Goal: Task Accomplishment & Management: Manage account settings

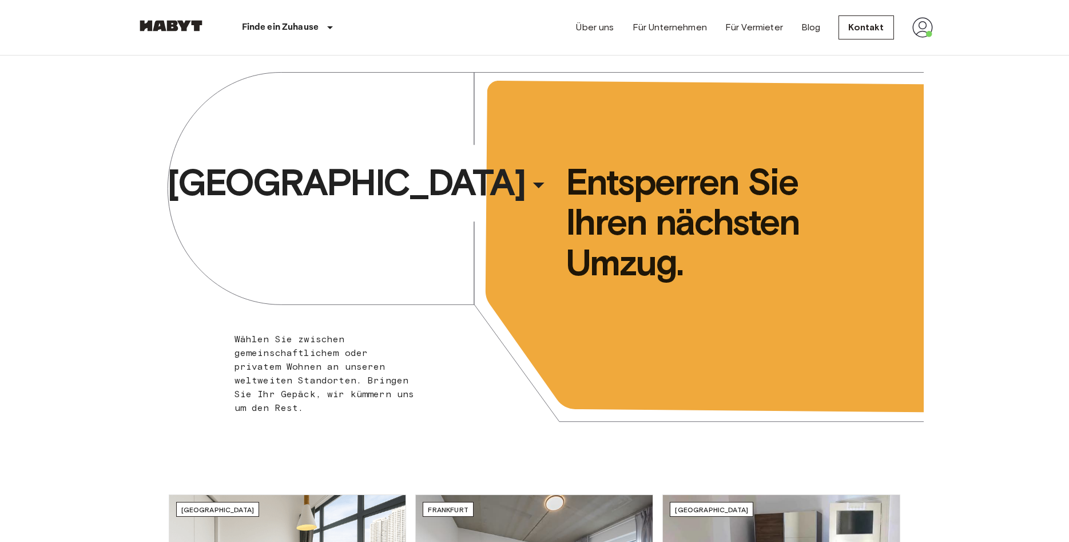
click at [925, 33] on img at bounding box center [923, 27] width 21 height 21
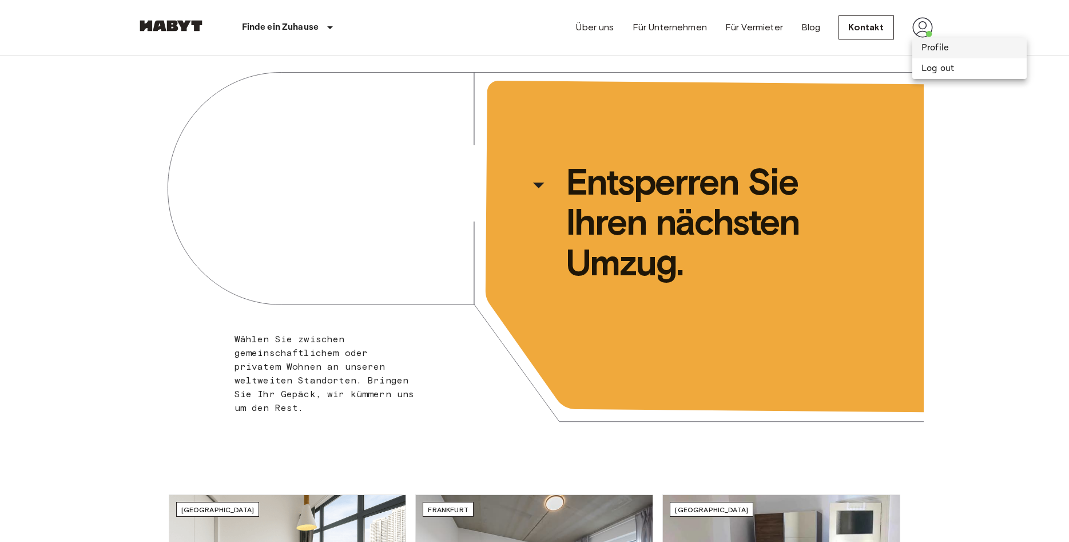
click at [922, 53] on li "Profile" at bounding box center [970, 48] width 114 height 21
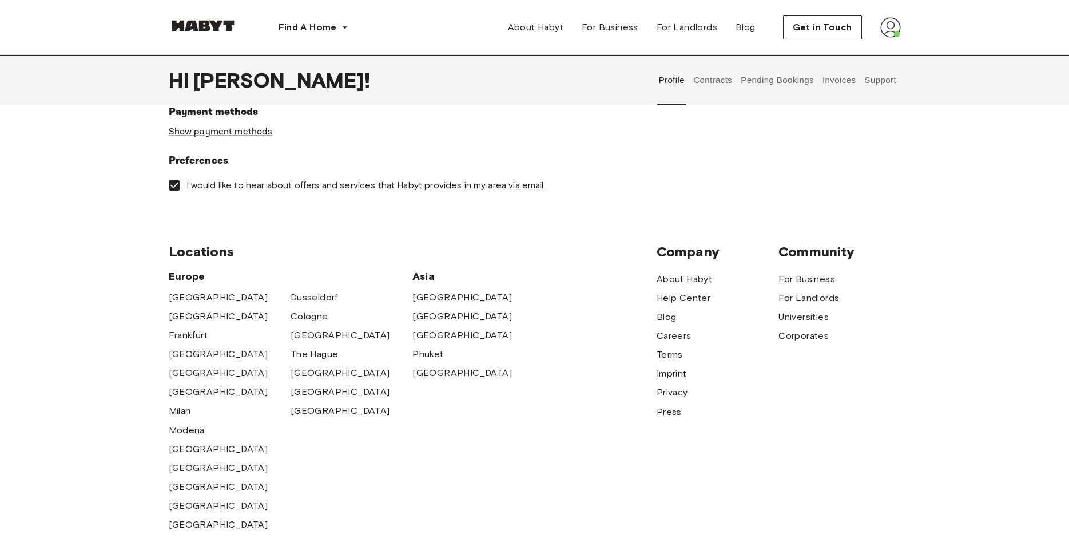
scroll to position [408, 0]
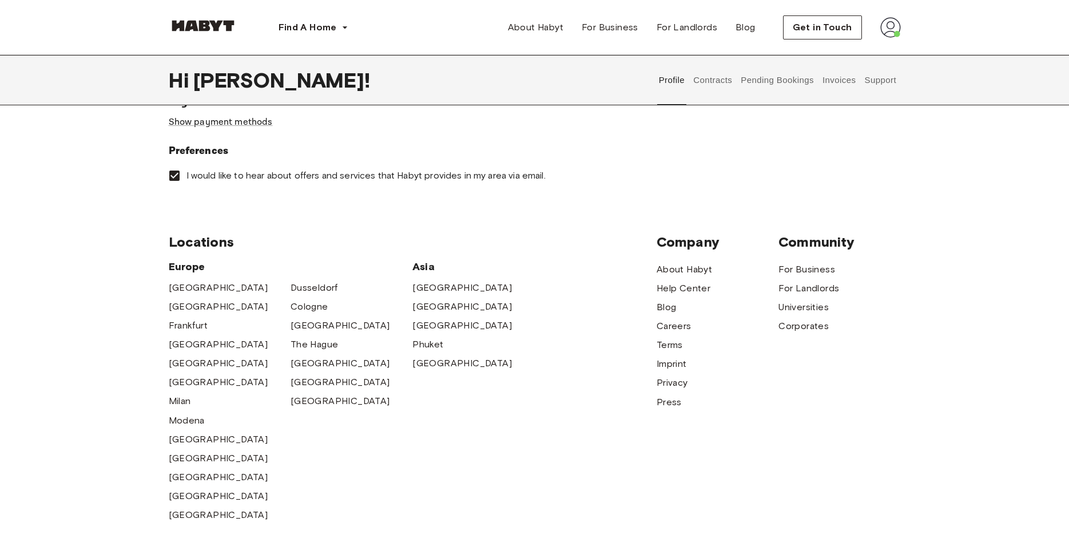
click at [725, 76] on button "Contracts" at bounding box center [713, 80] width 42 height 50
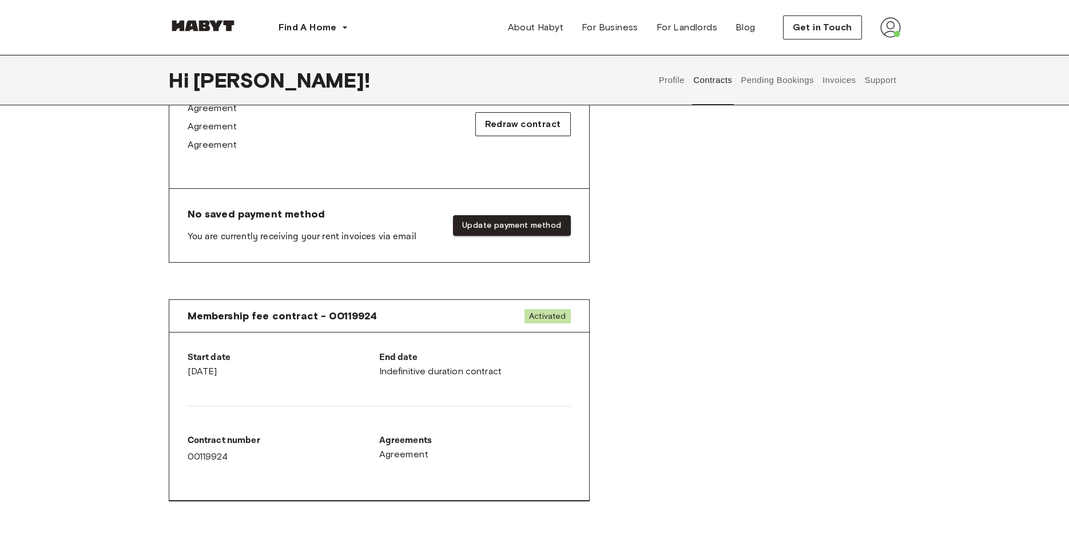
click at [799, 84] on button "Pending Bookings" at bounding box center [778, 80] width 76 height 50
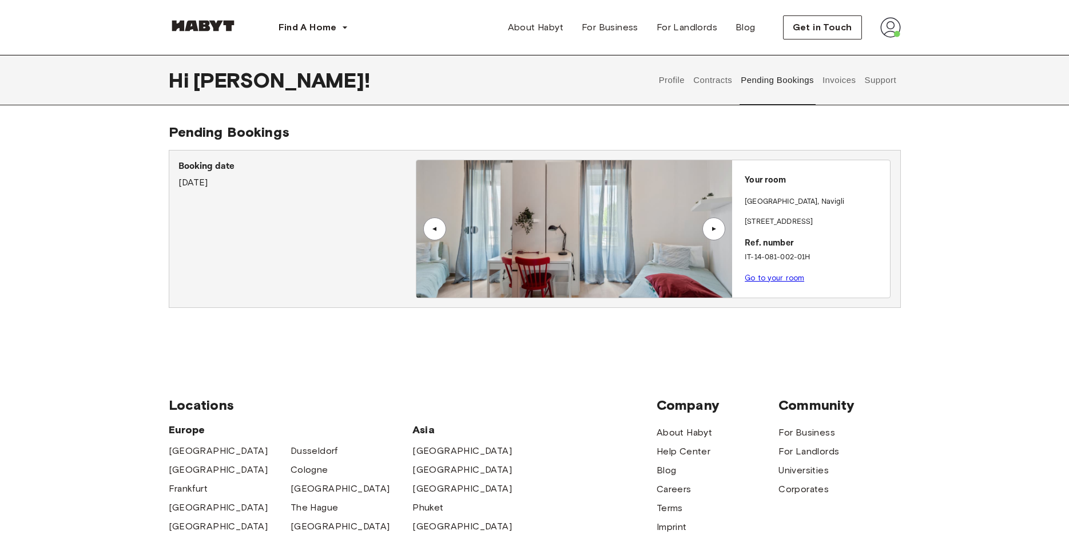
click at [716, 89] on button "Contracts" at bounding box center [713, 80] width 42 height 50
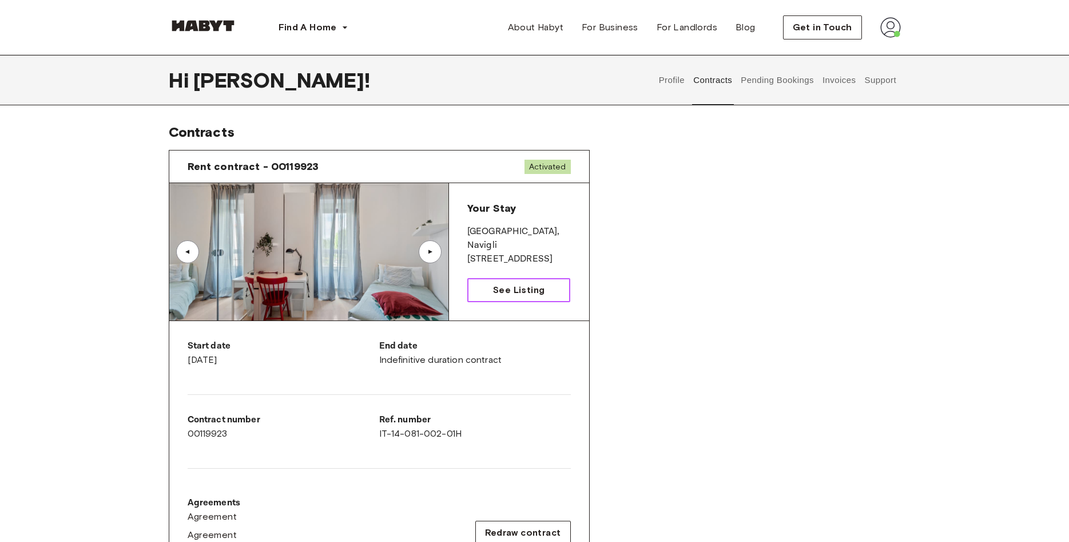
click at [519, 291] on span "See Listing" at bounding box center [518, 290] width 51 height 14
click at [859, 294] on div "Rent contract - 00119923 Activated ▲ ▲ Your Stay MILAN , Navigli Viale Tibaldi …" at bounding box center [535, 420] width 732 height 558
click at [845, 81] on button "Invoices" at bounding box center [839, 80] width 36 height 50
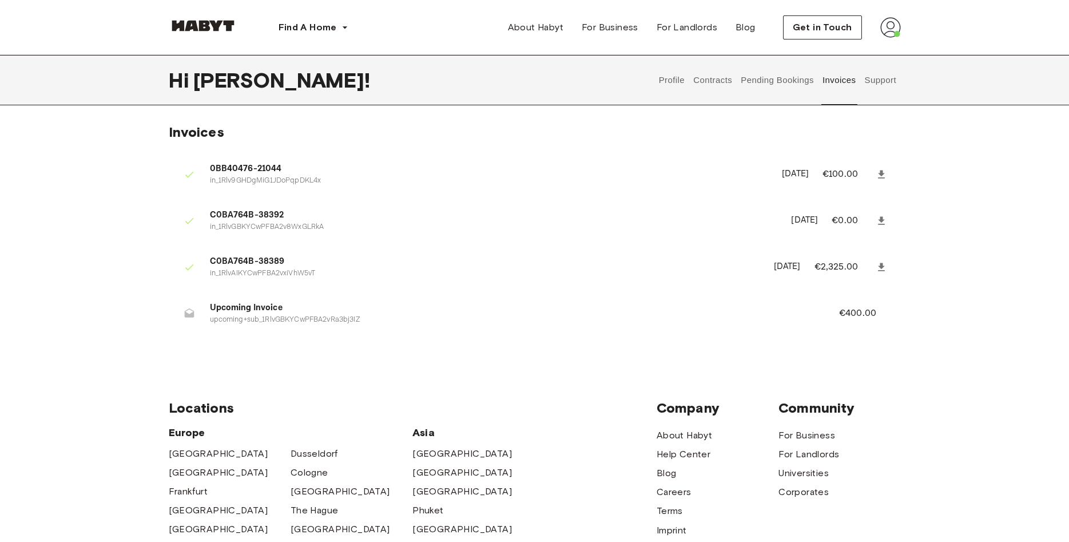
click at [746, 81] on button "Pending Bookings" at bounding box center [778, 80] width 76 height 50
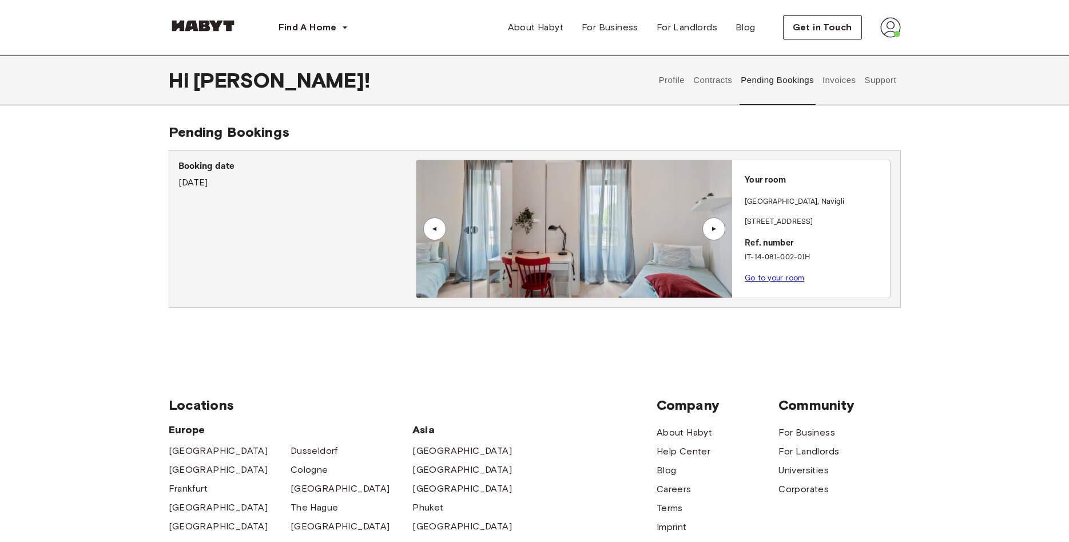
click at [699, 86] on button "Contracts" at bounding box center [713, 80] width 42 height 50
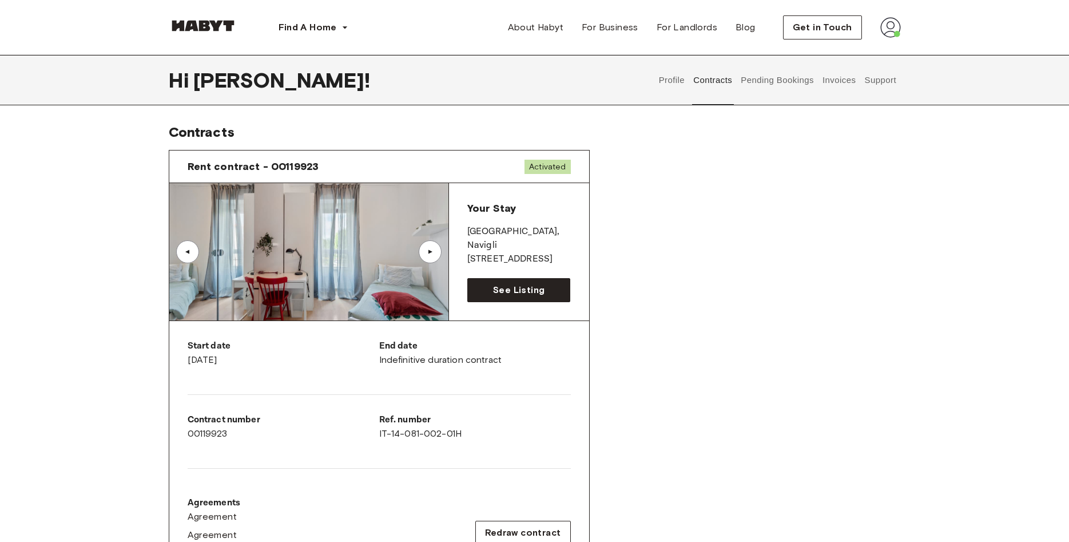
click at [897, 71] on button "Support" at bounding box center [880, 80] width 35 height 50
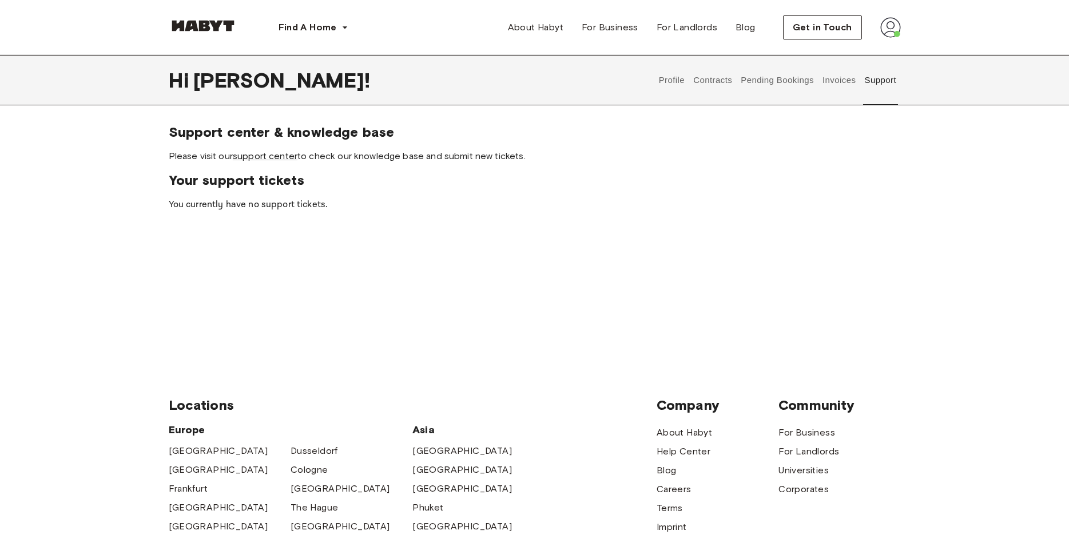
click at [710, 81] on button "Contracts" at bounding box center [713, 80] width 42 height 50
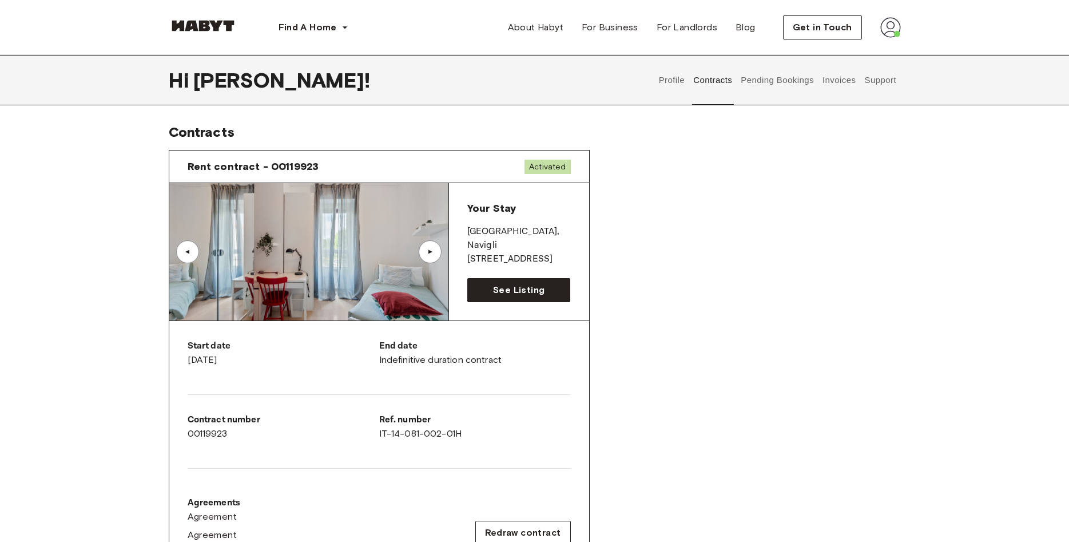
click at [769, 84] on button "Pending Bookings" at bounding box center [778, 80] width 76 height 50
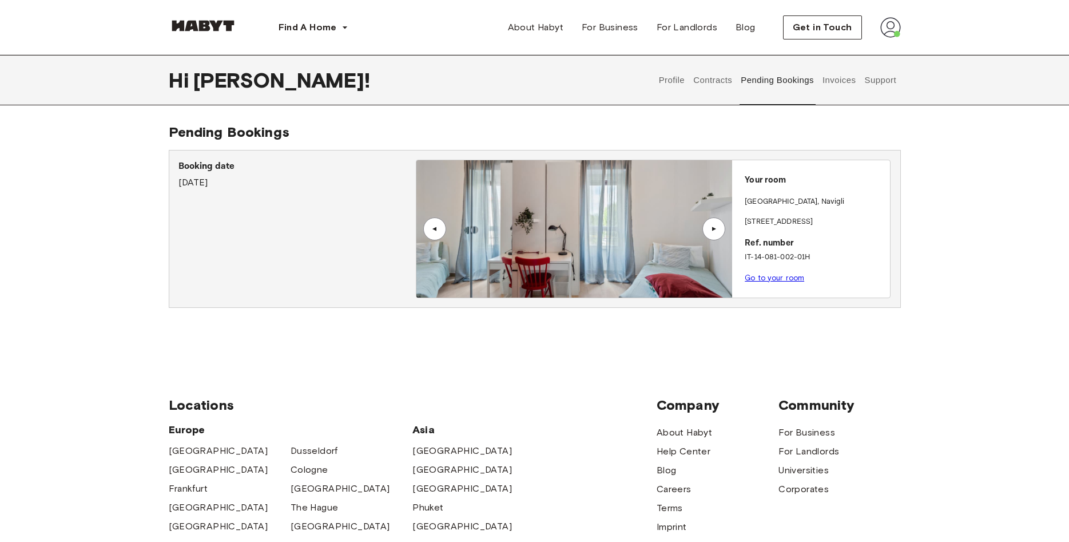
click at [700, 75] on button "Contracts" at bounding box center [713, 80] width 42 height 50
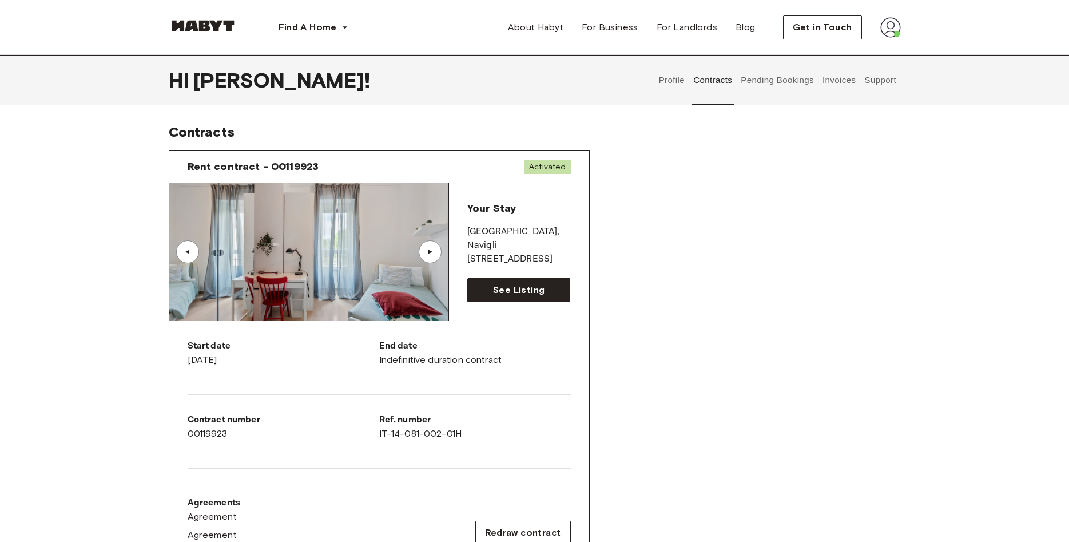
click at [871, 89] on button "Support" at bounding box center [880, 80] width 35 height 50
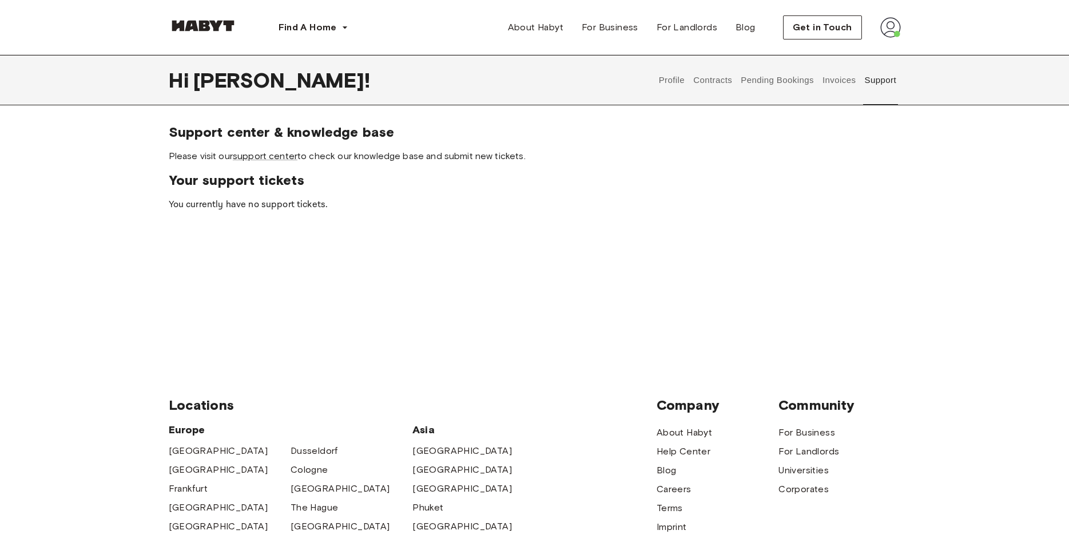
click at [850, 81] on button "Invoices" at bounding box center [839, 80] width 36 height 50
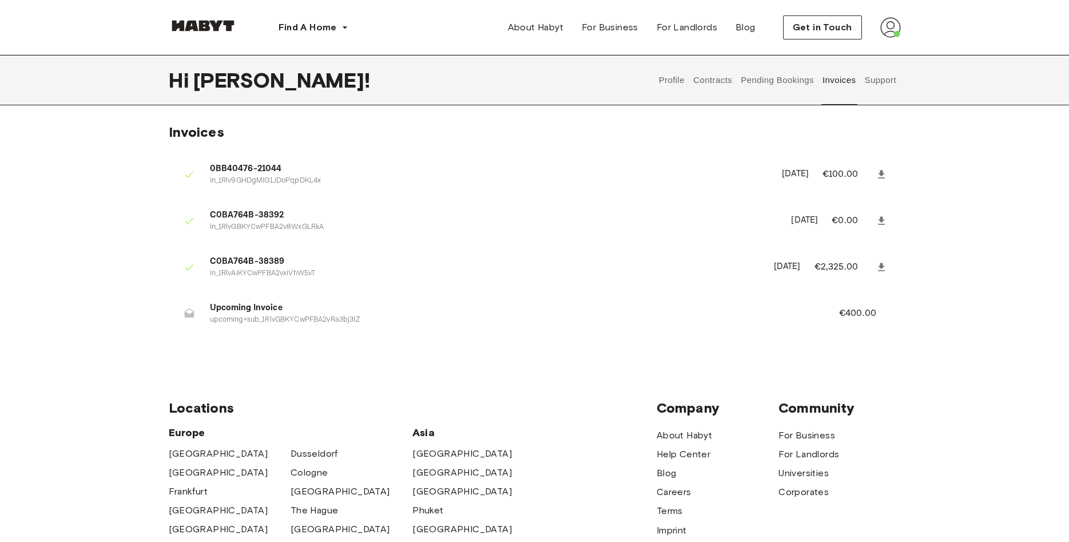
click at [795, 81] on button "Pending Bookings" at bounding box center [778, 80] width 76 height 50
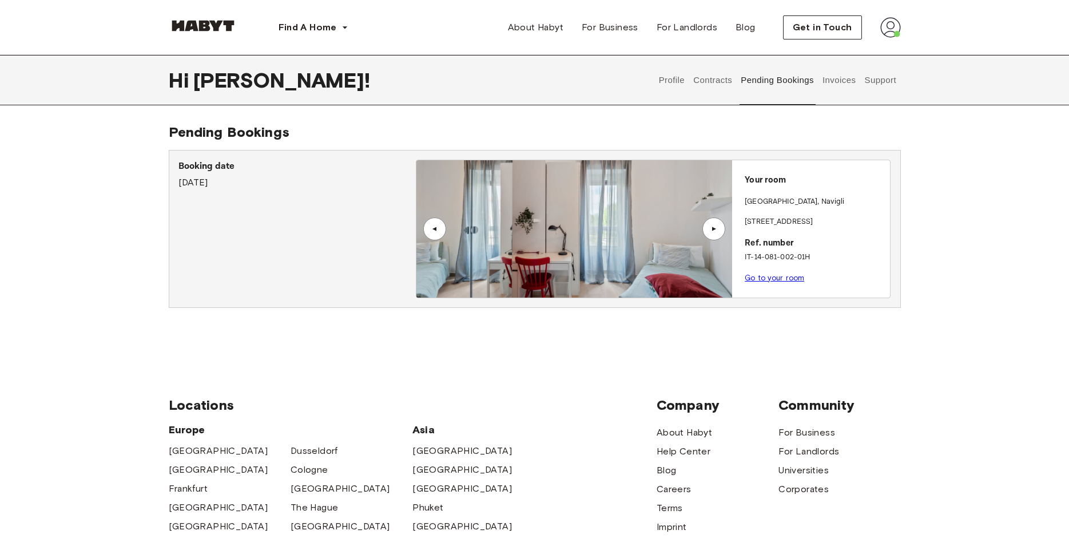
click at [707, 76] on button "Contracts" at bounding box center [713, 80] width 42 height 50
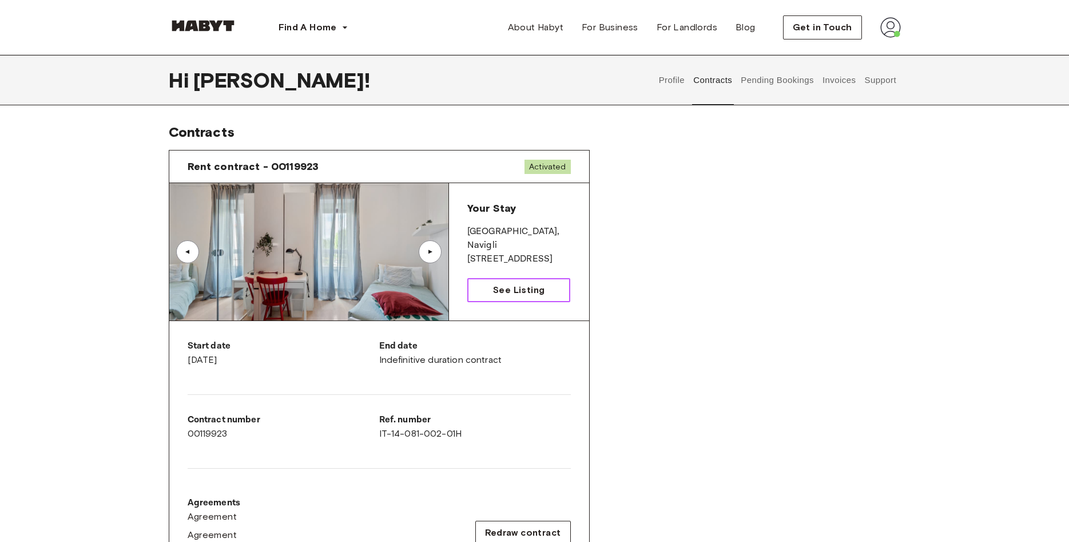
click at [503, 295] on span "See Listing" at bounding box center [518, 290] width 51 height 14
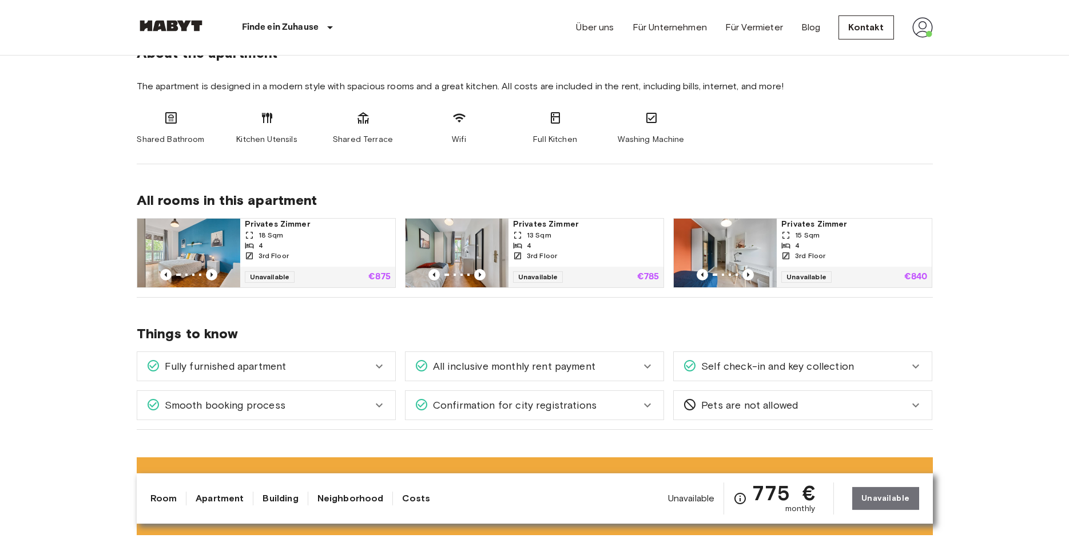
scroll to position [759, 0]
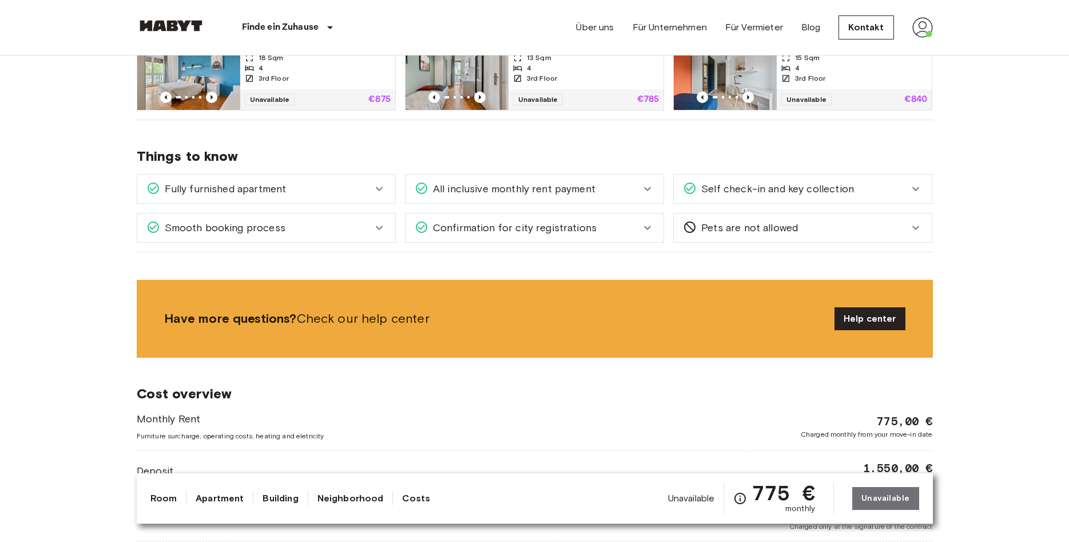
click at [481, 228] on span "Confirmation for city registrations" at bounding box center [513, 227] width 168 height 15
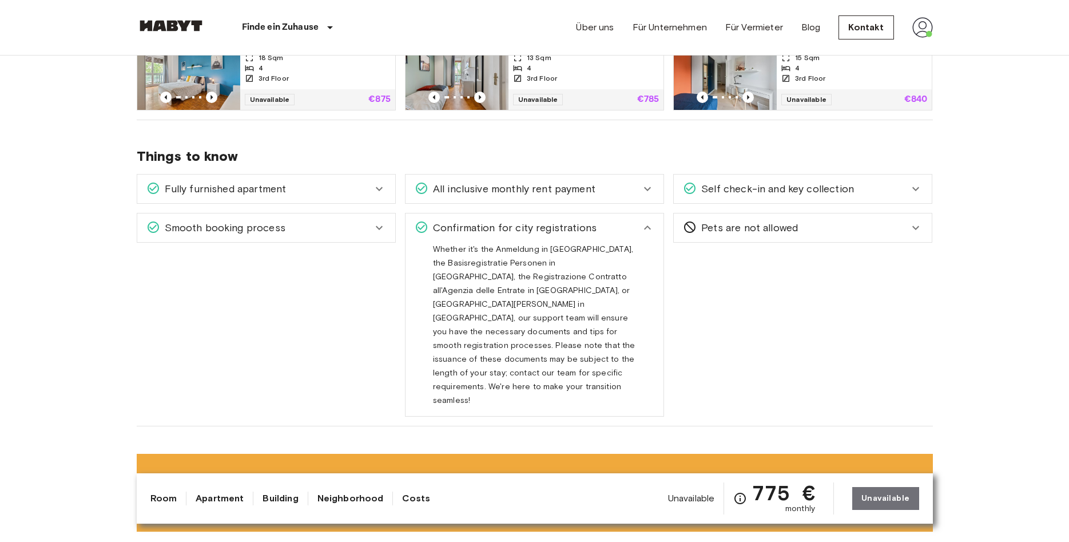
click at [481, 228] on span "Confirmation for city registrations" at bounding box center [513, 227] width 168 height 15
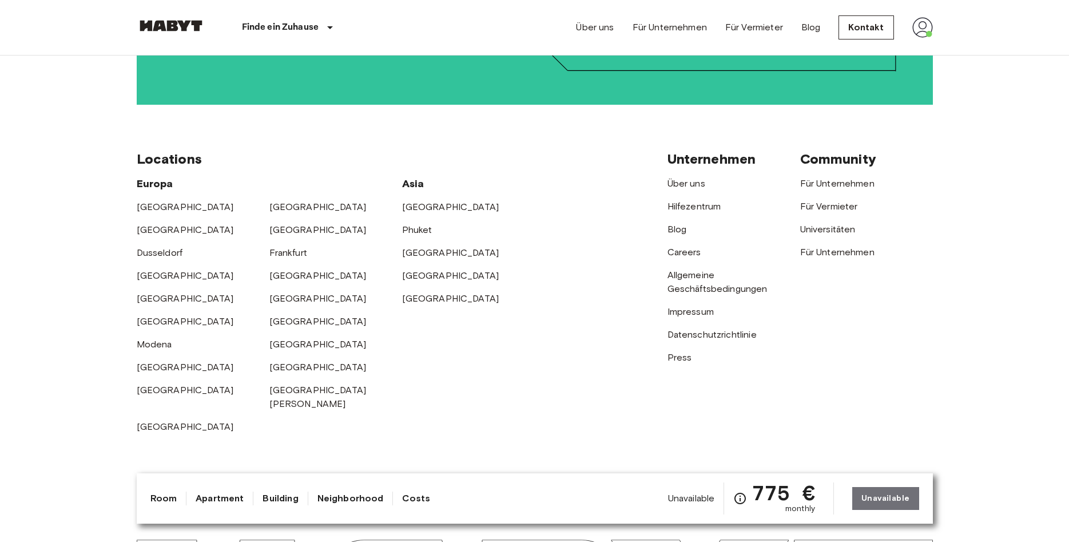
scroll to position [2434, 0]
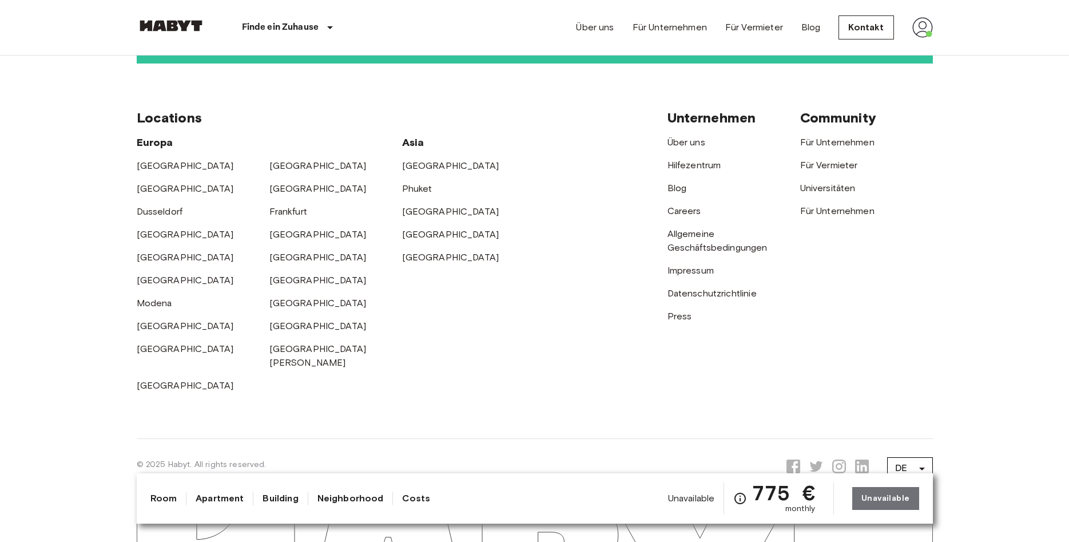
click at [920, 22] on img at bounding box center [923, 27] width 21 height 21
click at [929, 49] on li "Profile" at bounding box center [970, 48] width 114 height 21
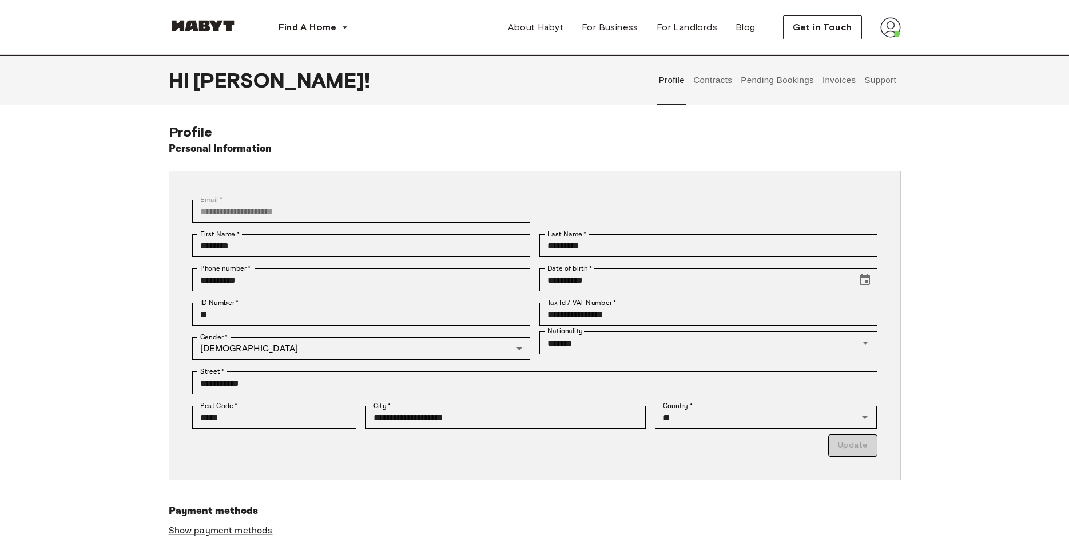
click at [883, 77] on button "Support" at bounding box center [880, 80] width 35 height 50
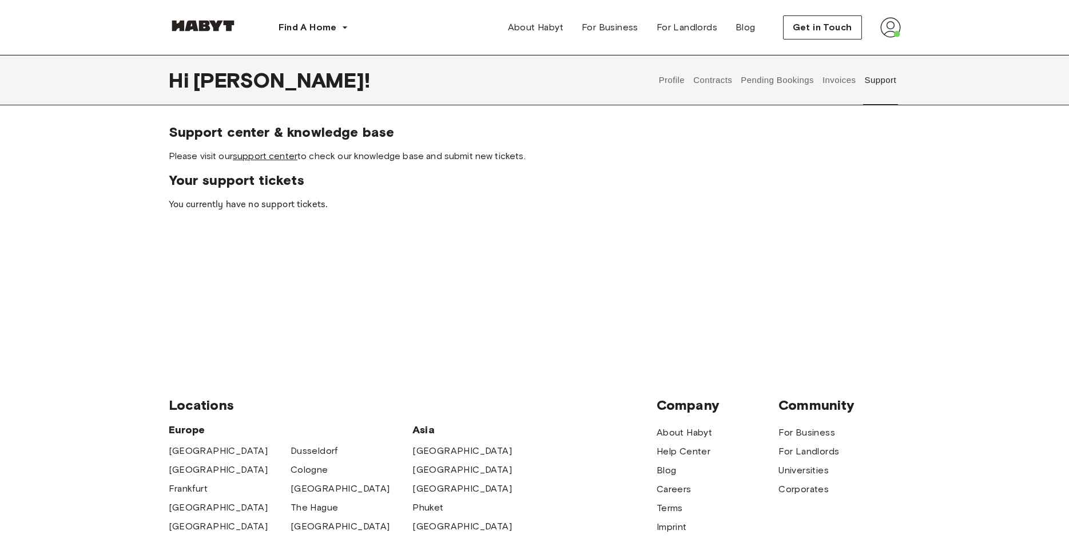
click at [269, 156] on link "support center" at bounding box center [265, 155] width 65 height 11
click at [851, 85] on button "Invoices" at bounding box center [839, 80] width 36 height 50
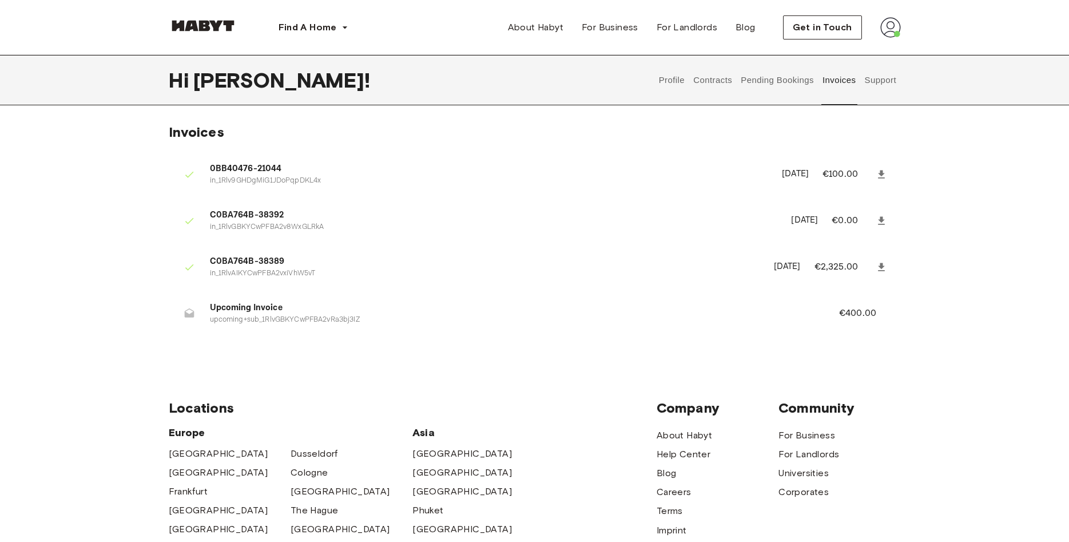
click at [766, 75] on button "Pending Bookings" at bounding box center [778, 80] width 76 height 50
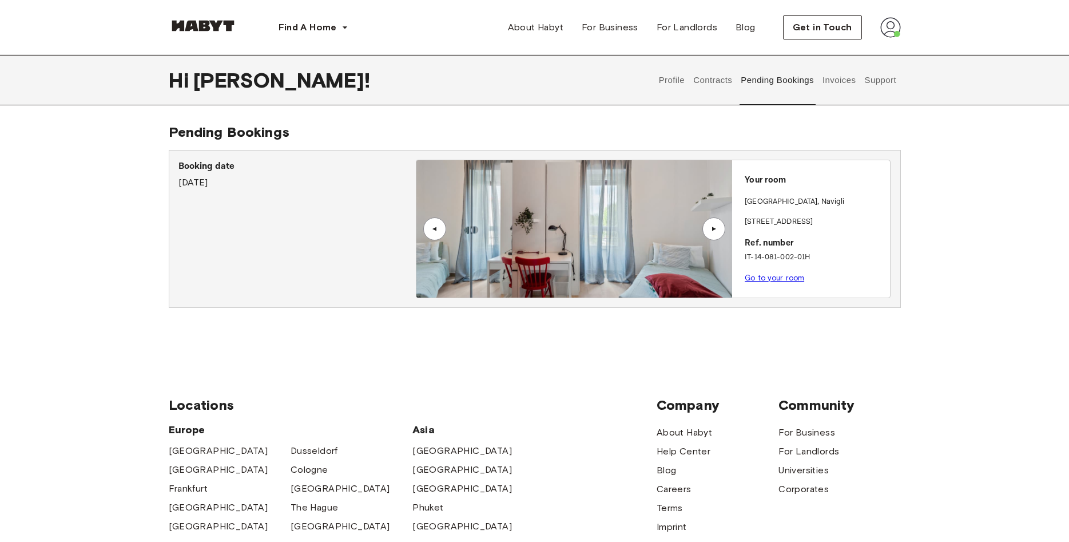
click at [884, 74] on button "Support" at bounding box center [880, 80] width 35 height 50
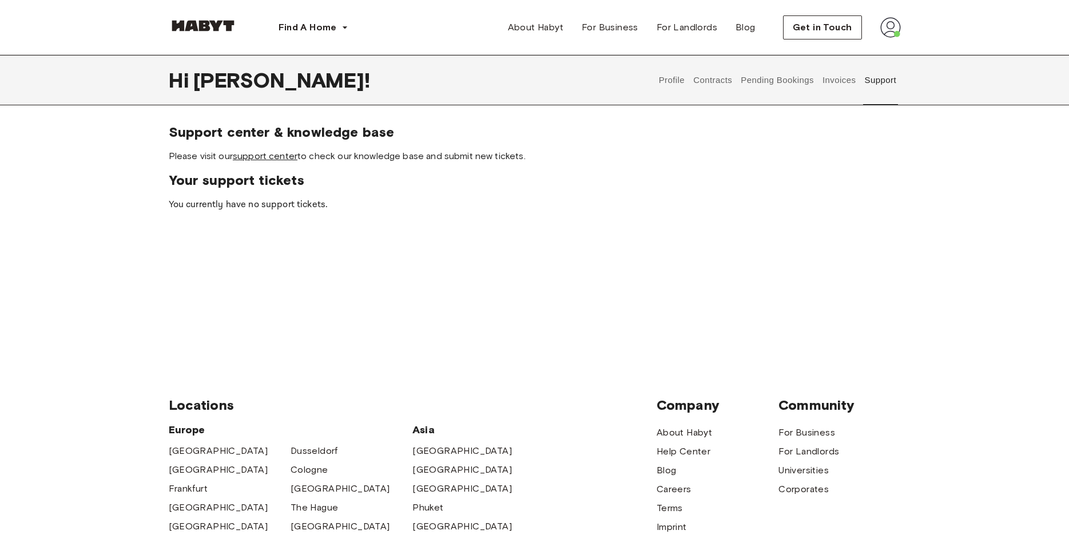
click at [275, 157] on link "support center" at bounding box center [265, 155] width 65 height 11
click at [761, 83] on button "Pending Bookings" at bounding box center [778, 80] width 76 height 50
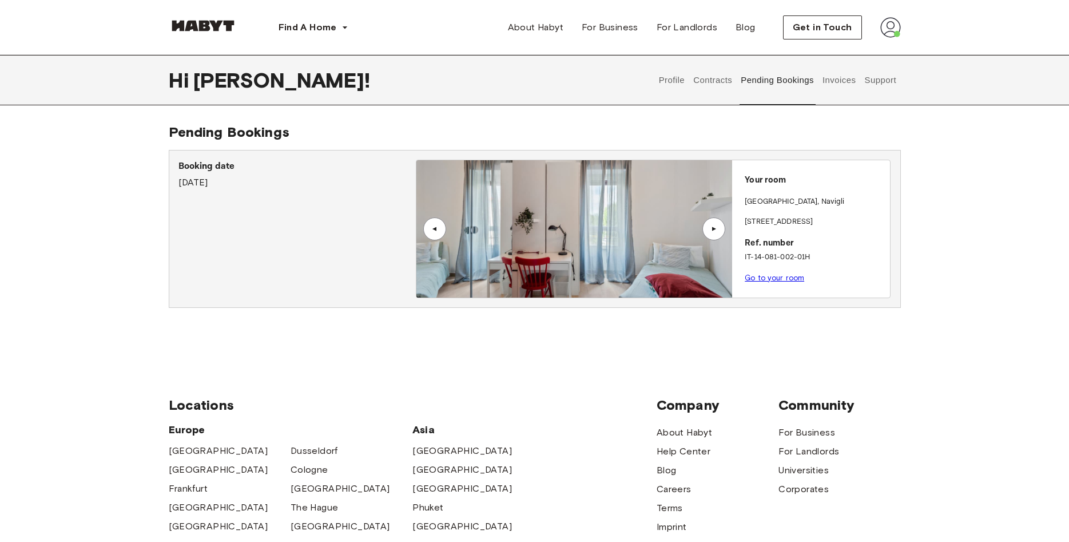
click at [730, 85] on button "Contracts" at bounding box center [713, 80] width 42 height 50
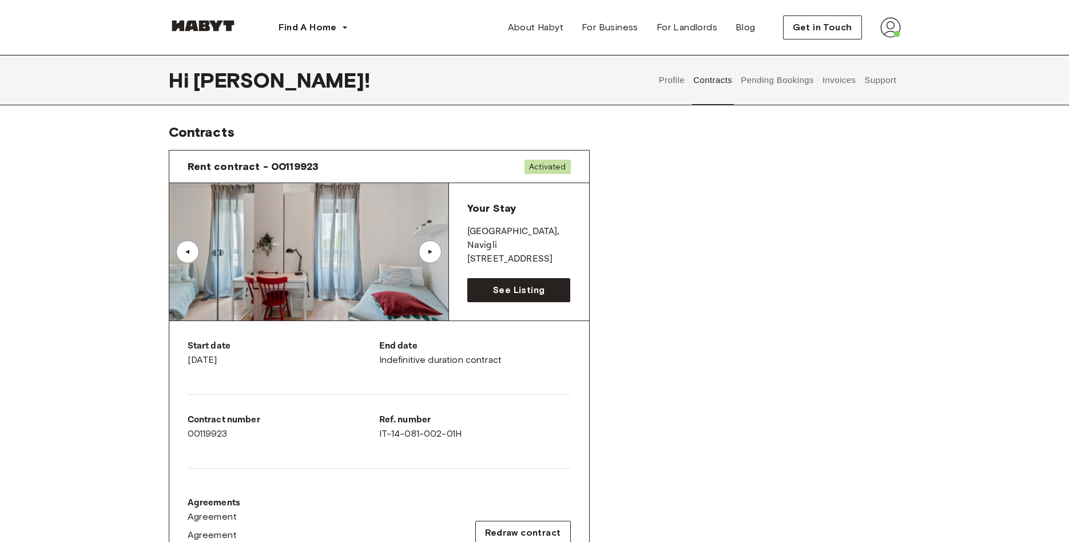
click at [527, 150] on div "Rent contract - 00119923 Activated" at bounding box center [379, 166] width 420 height 33
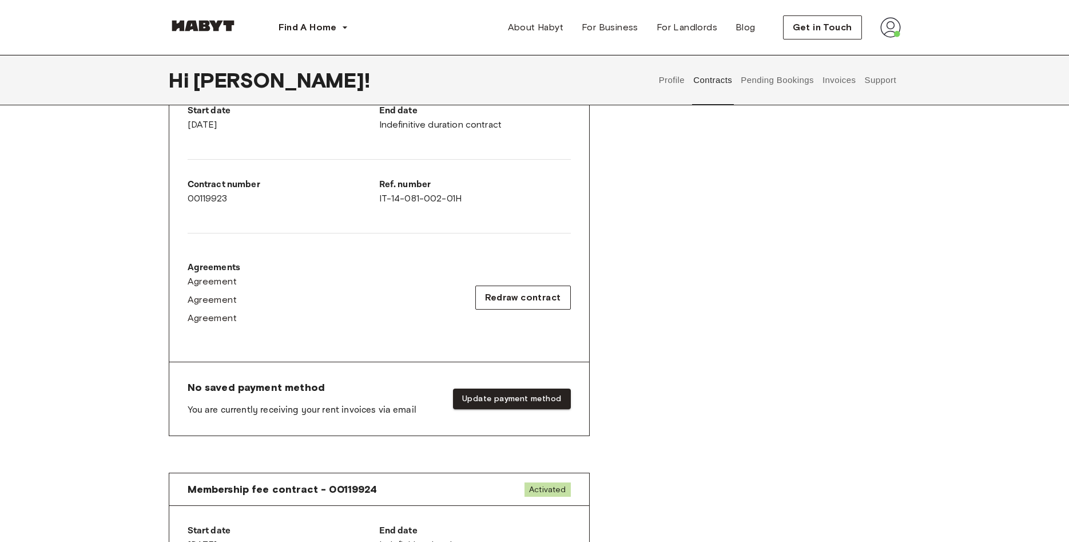
scroll to position [175, 0]
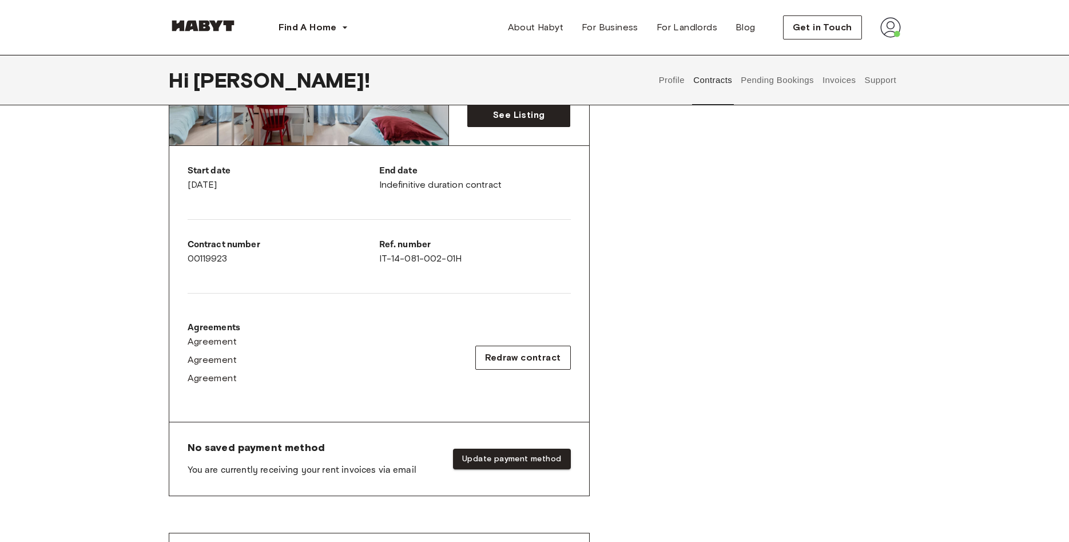
click at [233, 327] on p "Agreements" at bounding box center [214, 328] width 53 height 14
click at [223, 335] on span "Agreement" at bounding box center [213, 342] width 50 height 14
click at [223, 384] on span "Agreement" at bounding box center [213, 378] width 50 height 14
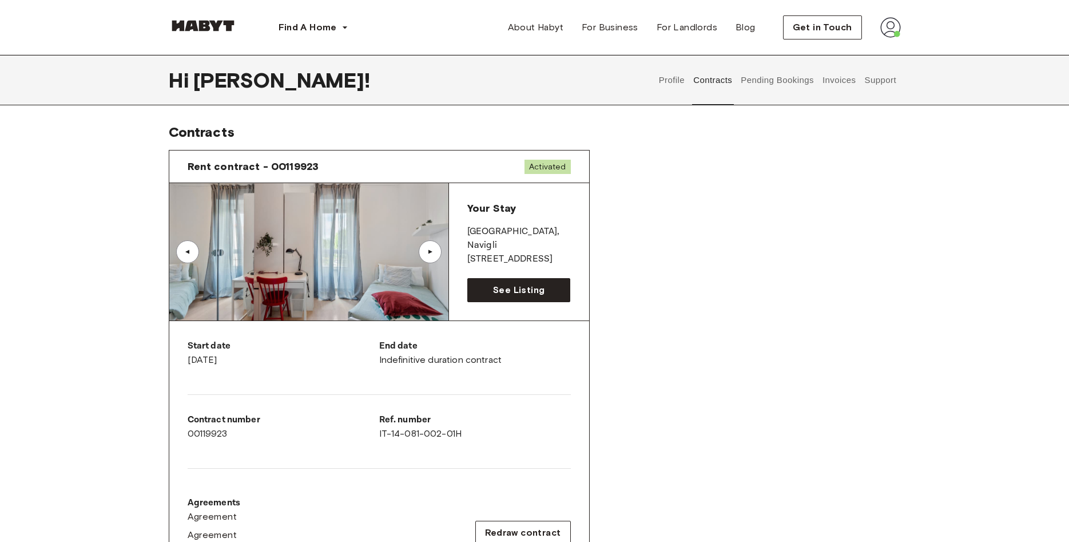
click at [836, 84] on button "Invoices" at bounding box center [839, 80] width 36 height 50
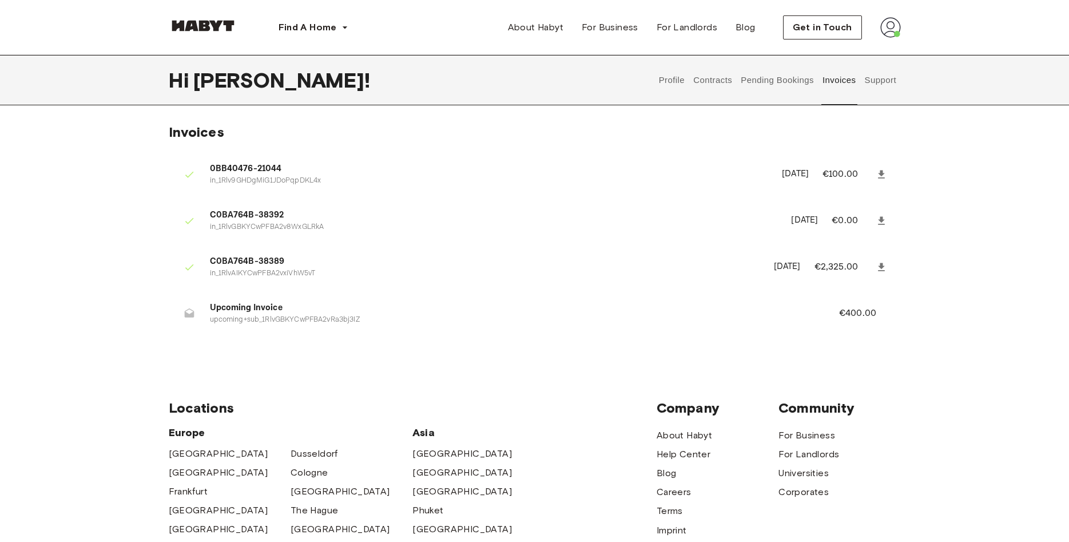
click at [874, 80] on button "Support" at bounding box center [880, 80] width 35 height 50
